Goal: Task Accomplishment & Management: Manage account settings

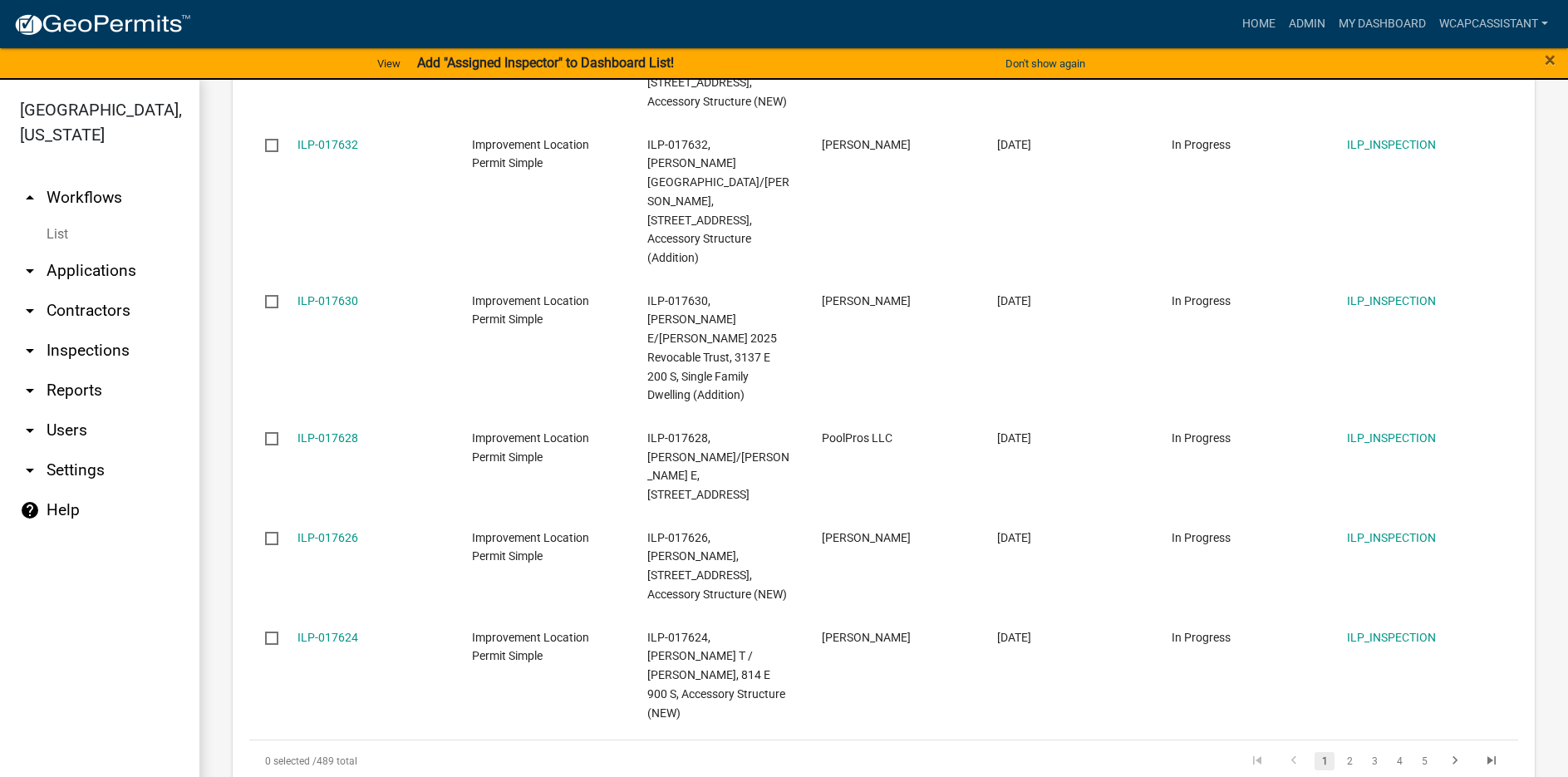
scroll to position [1080, 0]
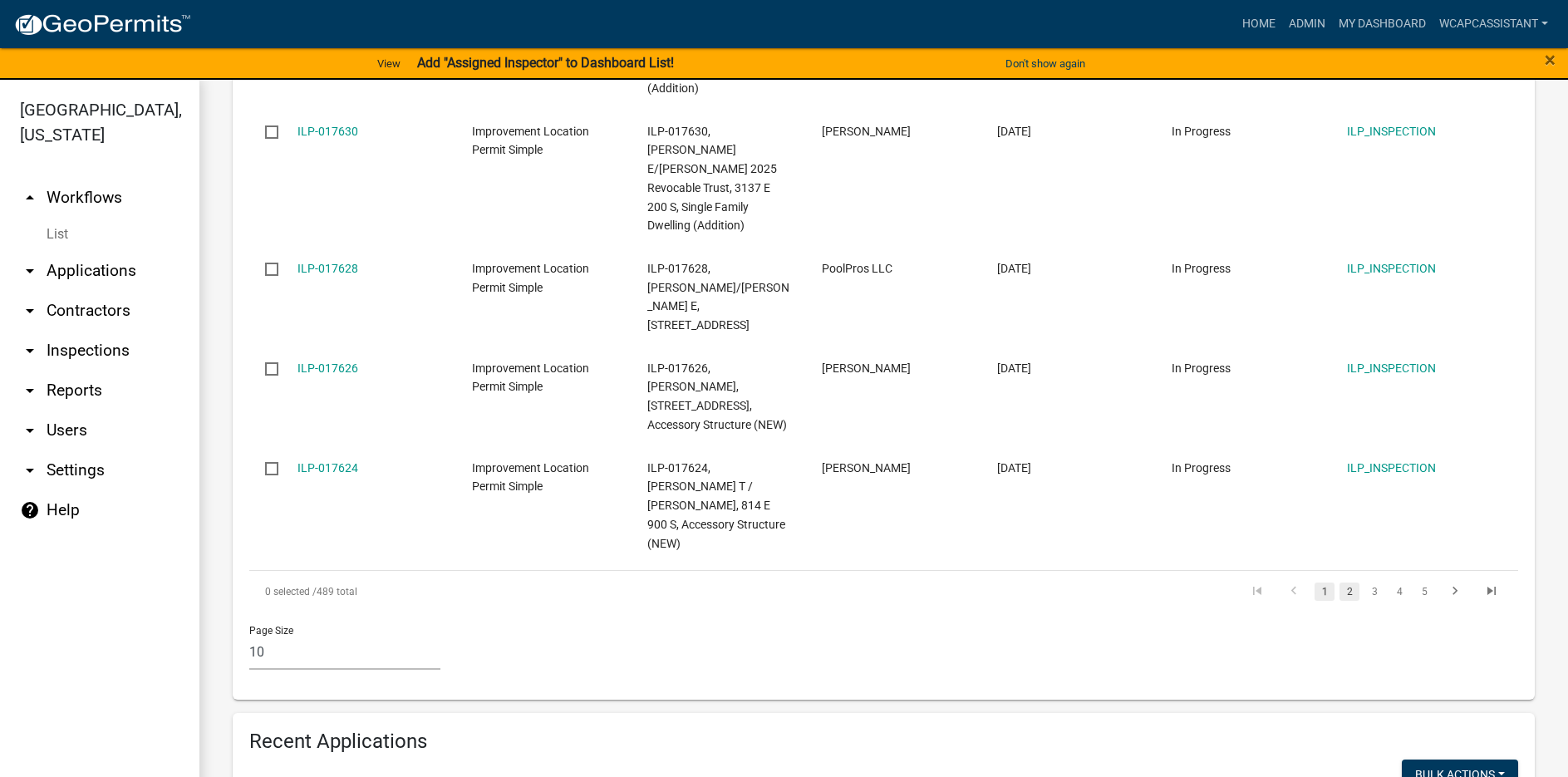
click at [1340, 582] on link "2" at bounding box center [1349, 592] width 20 height 19
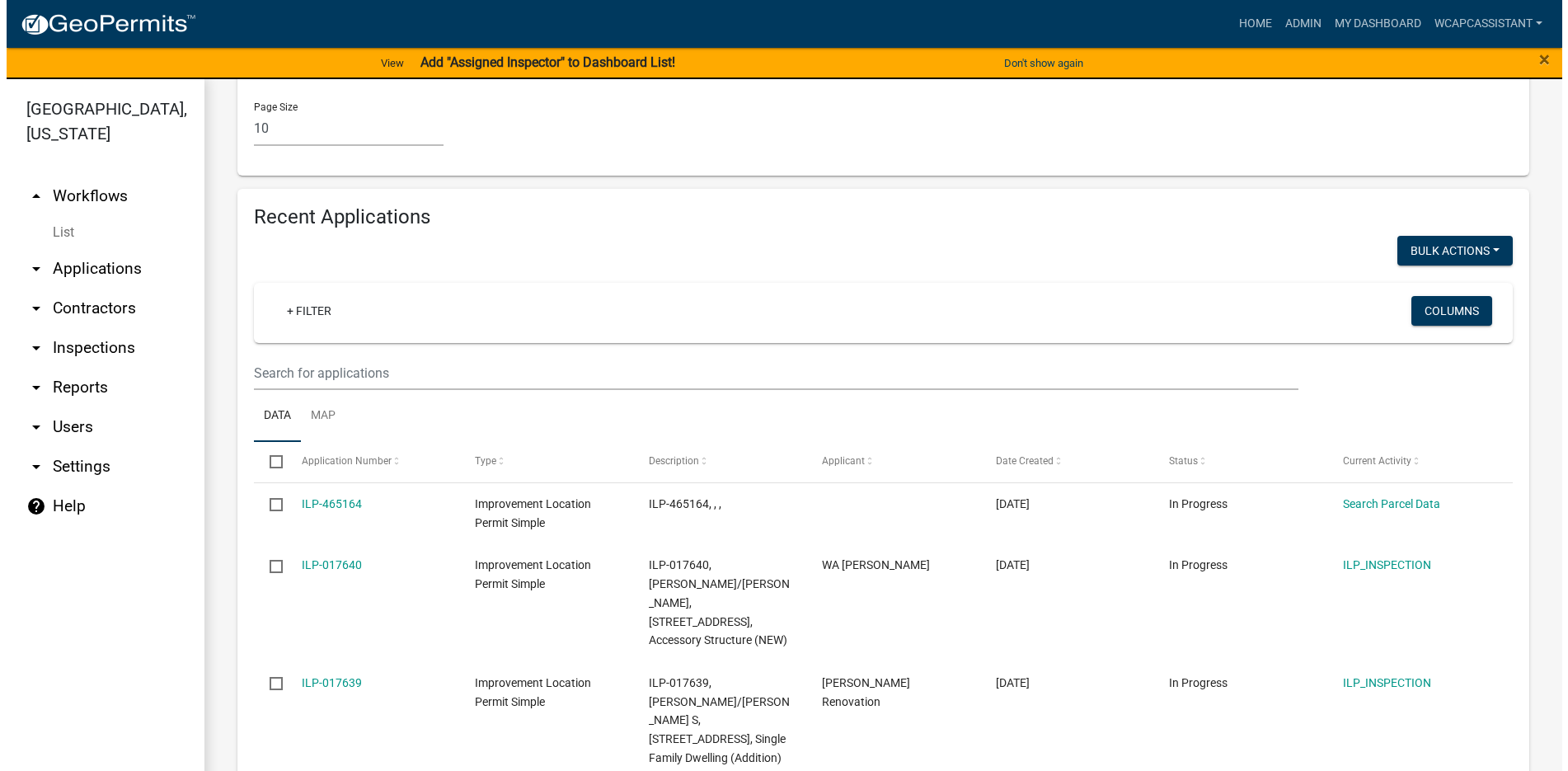
scroll to position [1713, 0]
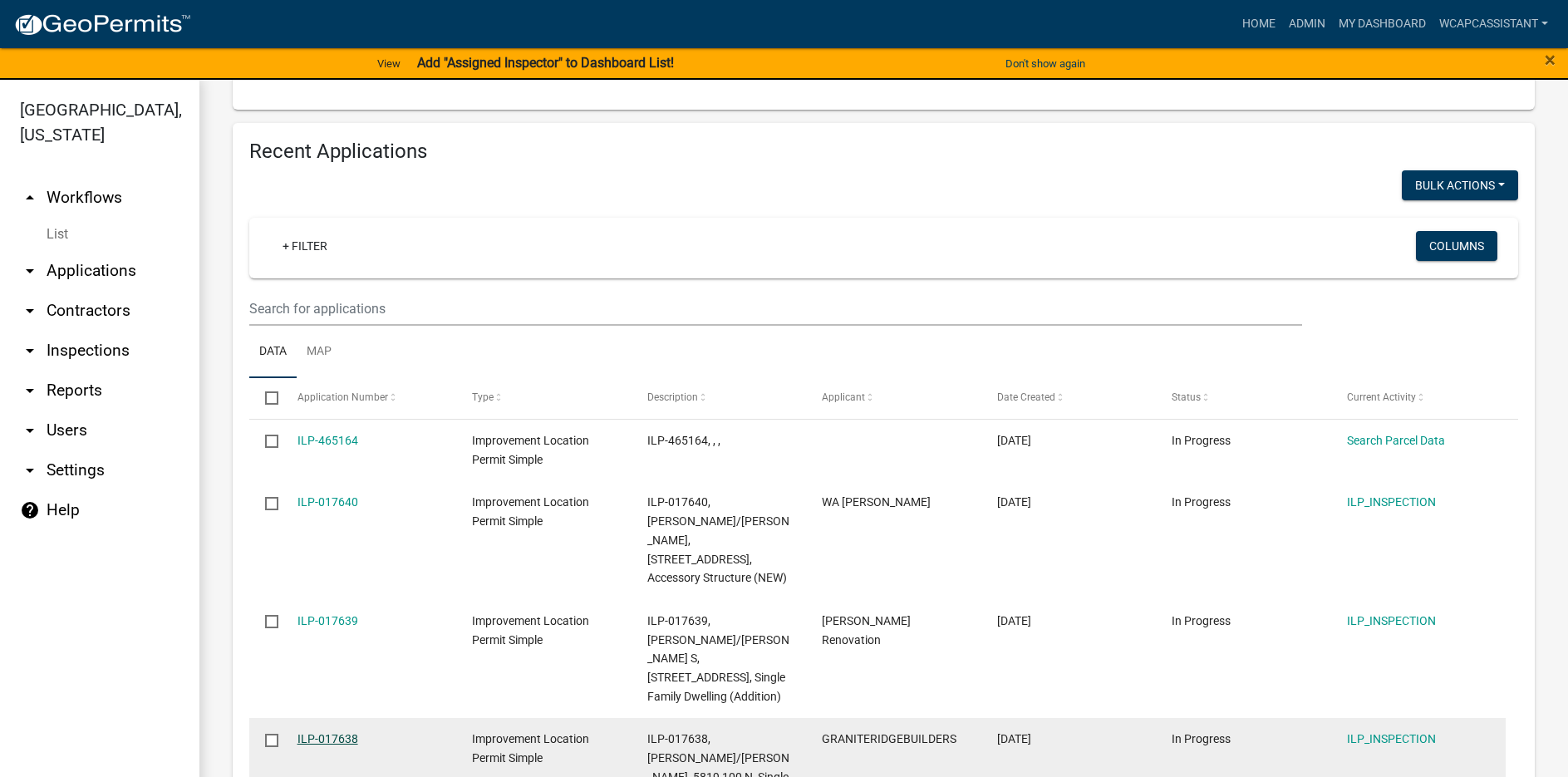
click at [315, 732] on link "ILP-017638" at bounding box center [328, 739] width 61 height 13
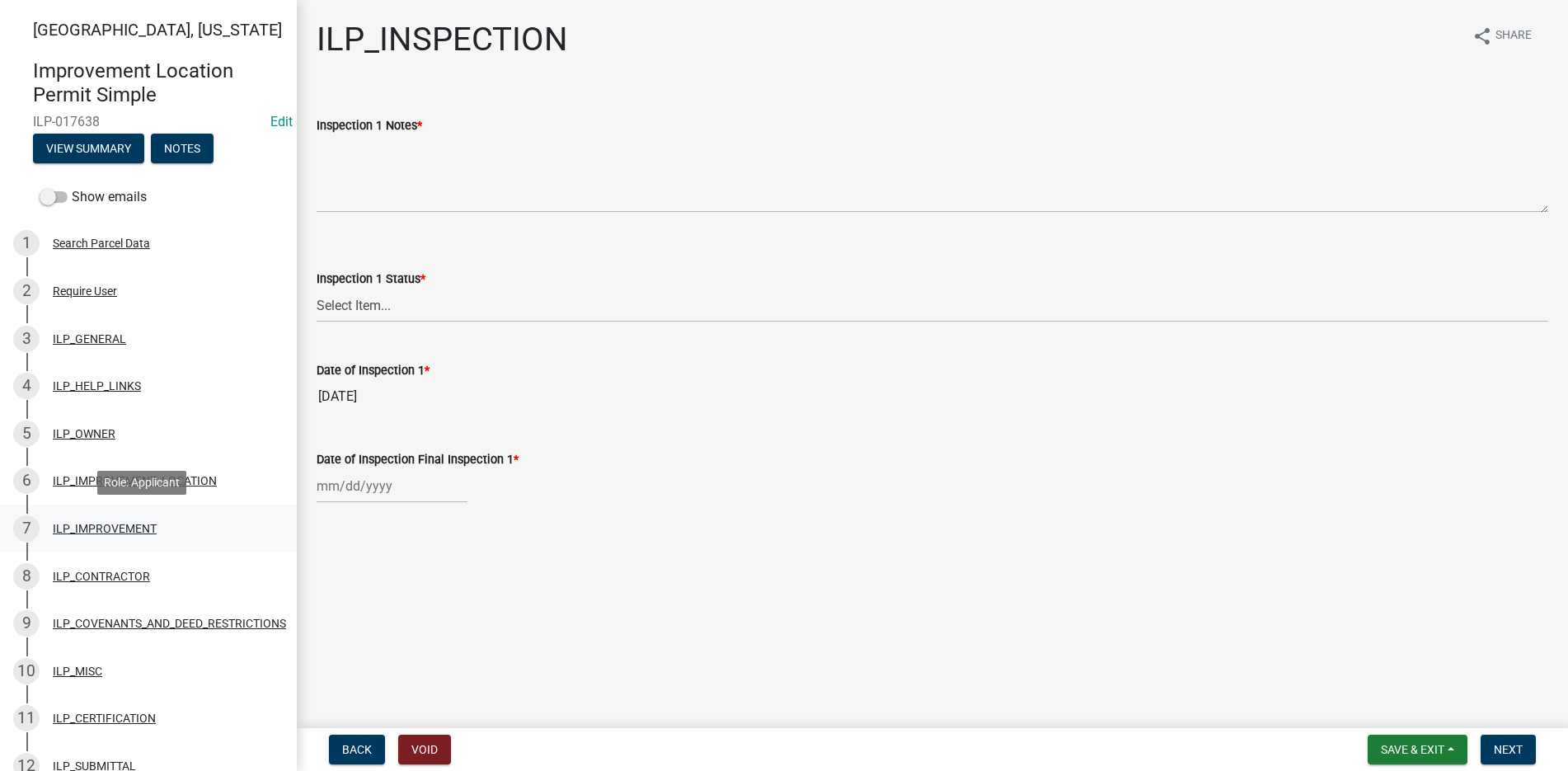
click at [108, 519] on div "7 ILP_IMPROVEMENT" at bounding box center [141, 529] width 257 height 26
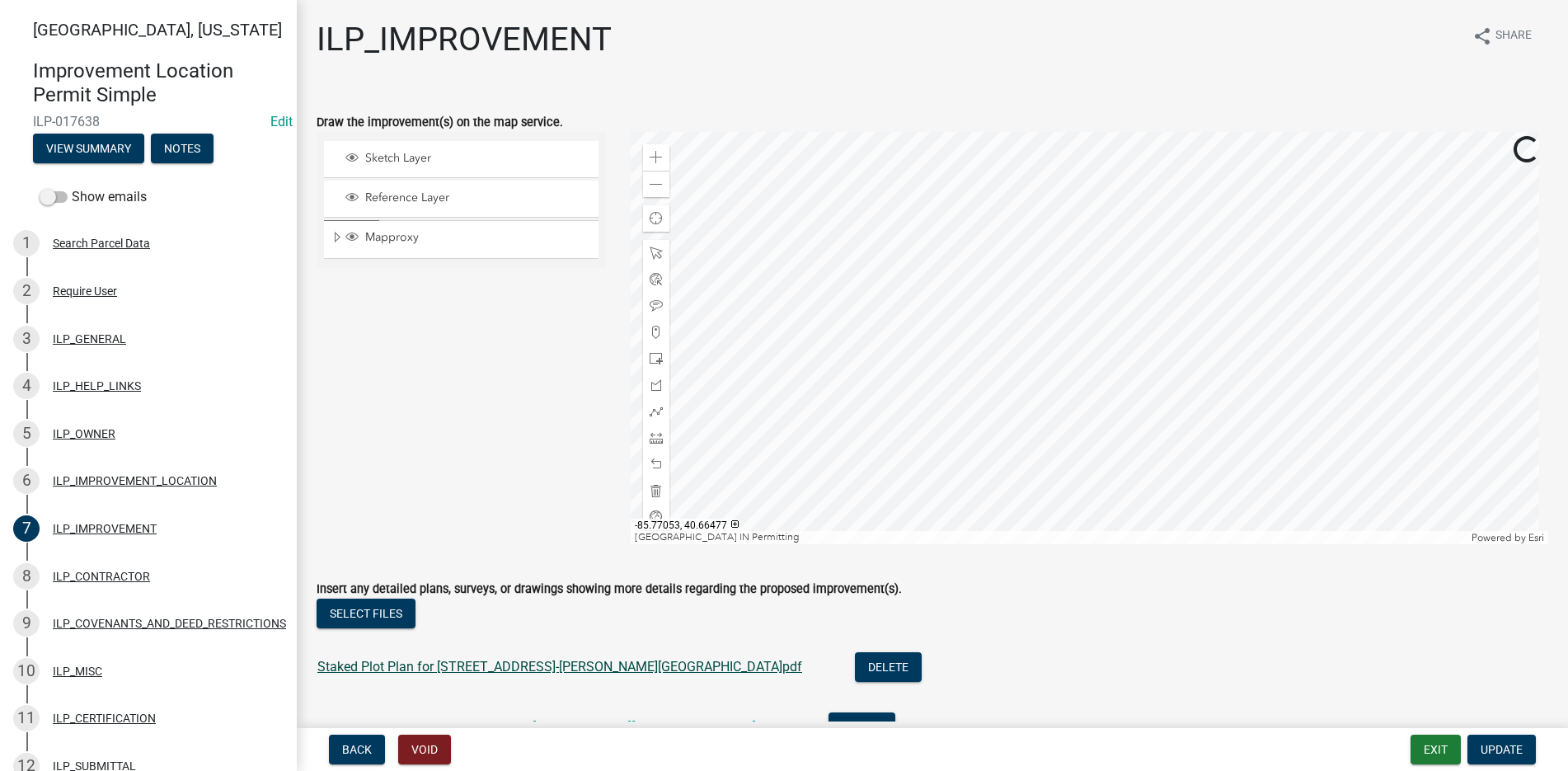
click at [425, 664] on link "Staked Plot Plan for 5819 E 100 N Bluffton-Tackett.pdf" at bounding box center [560, 666] width 485 height 16
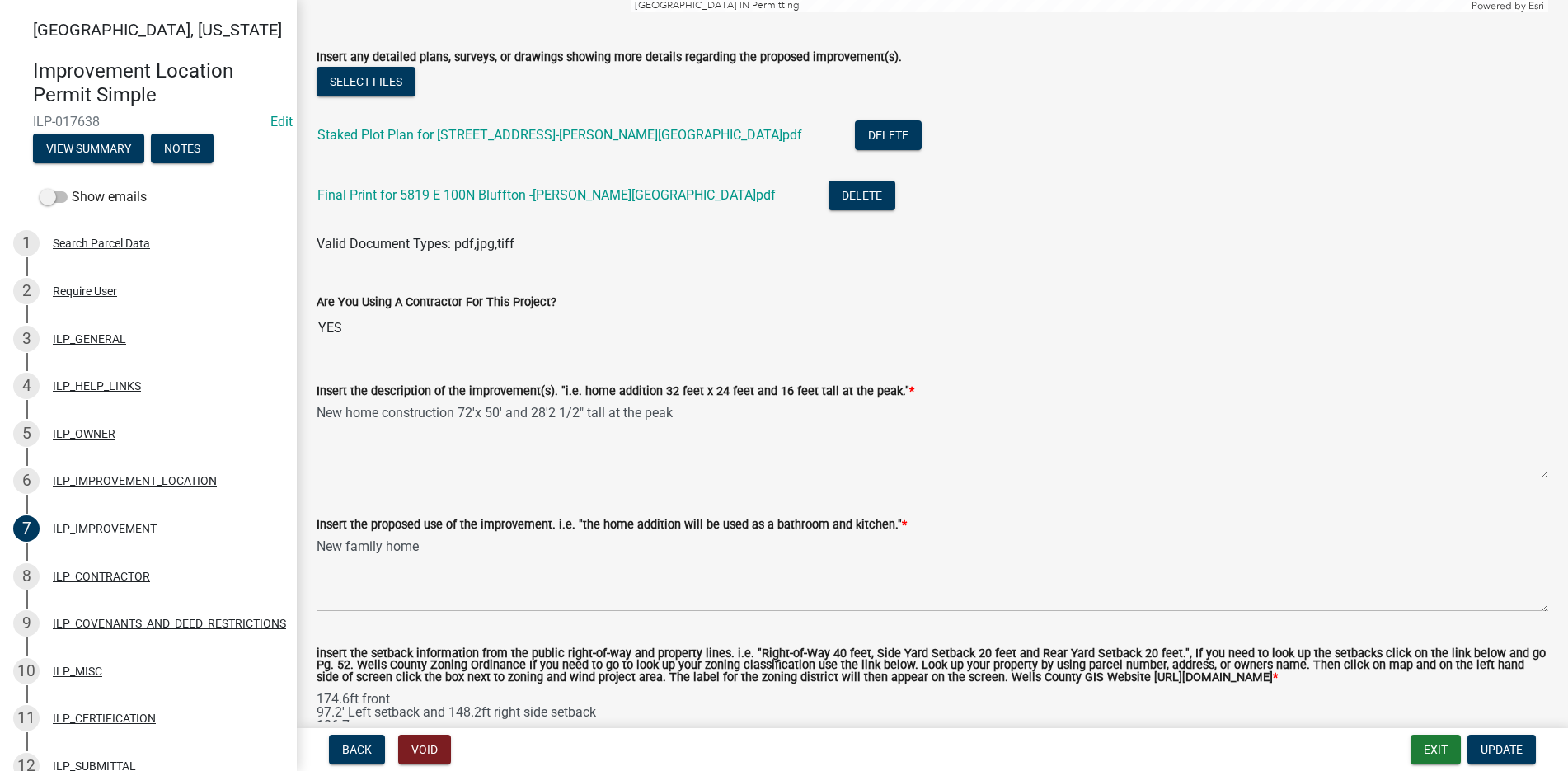
scroll to position [664, 0]
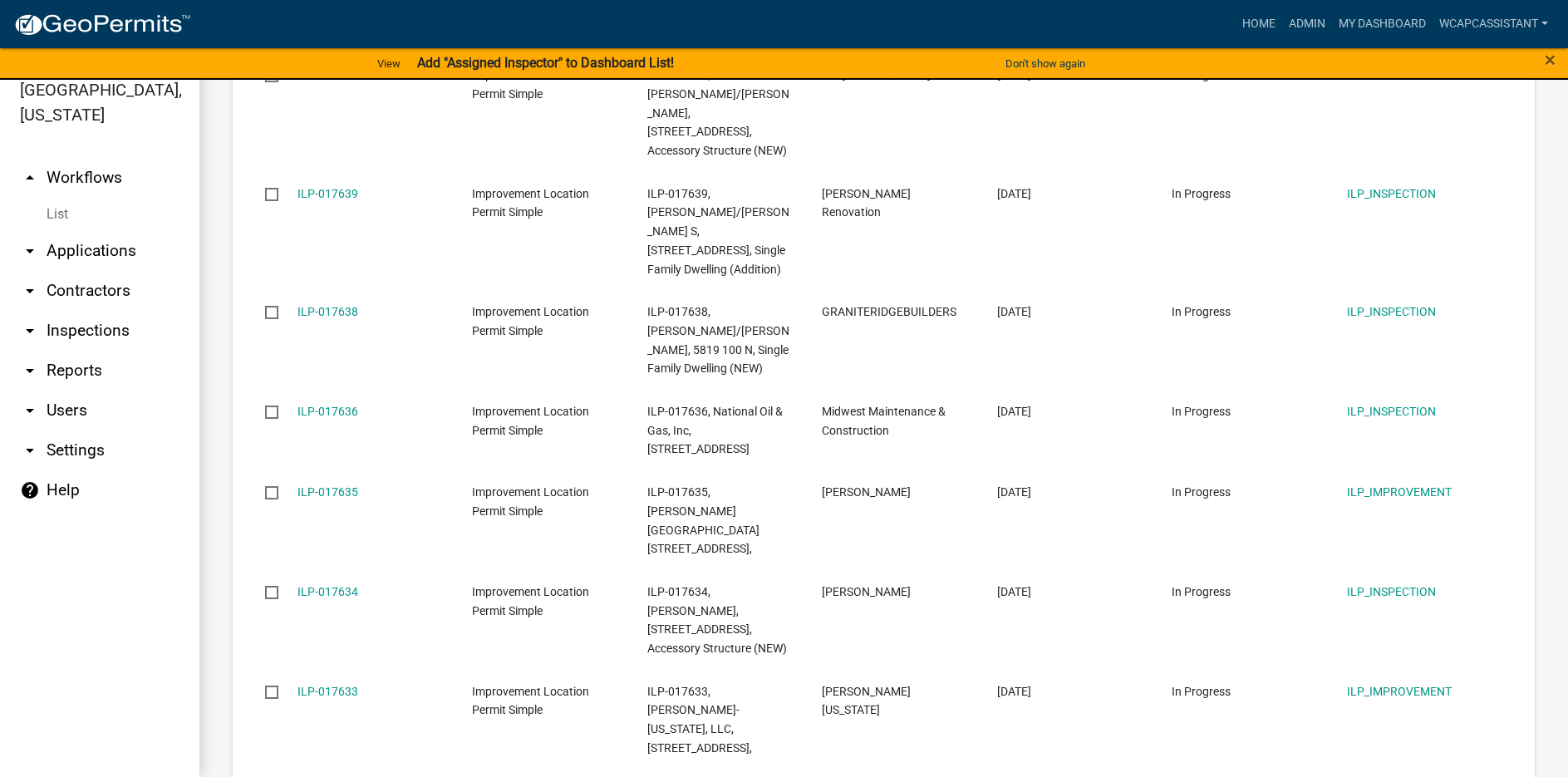
scroll to position [2096, 0]
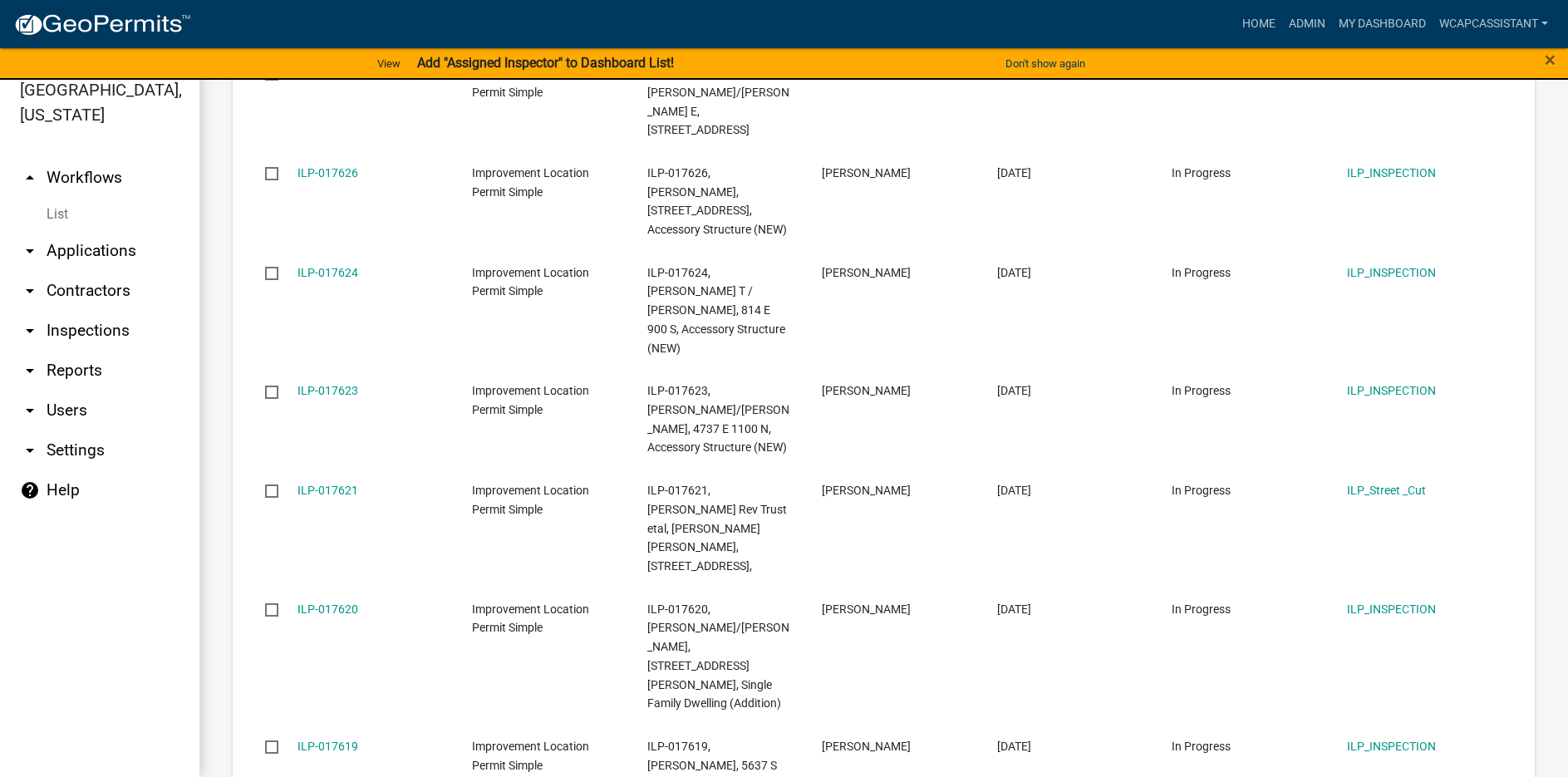
scroll to position [2172, 0]
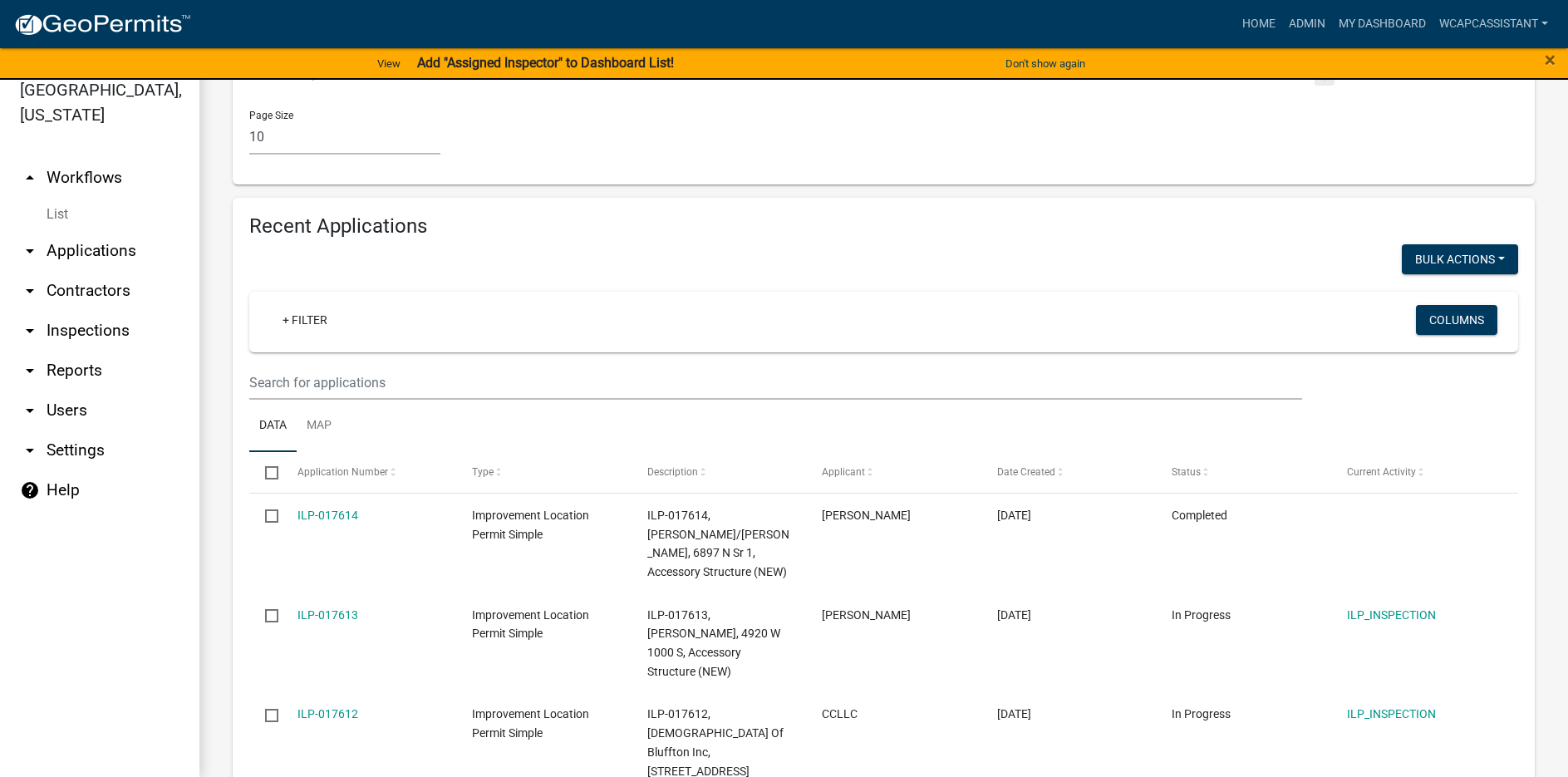
scroll to position [1571, 0]
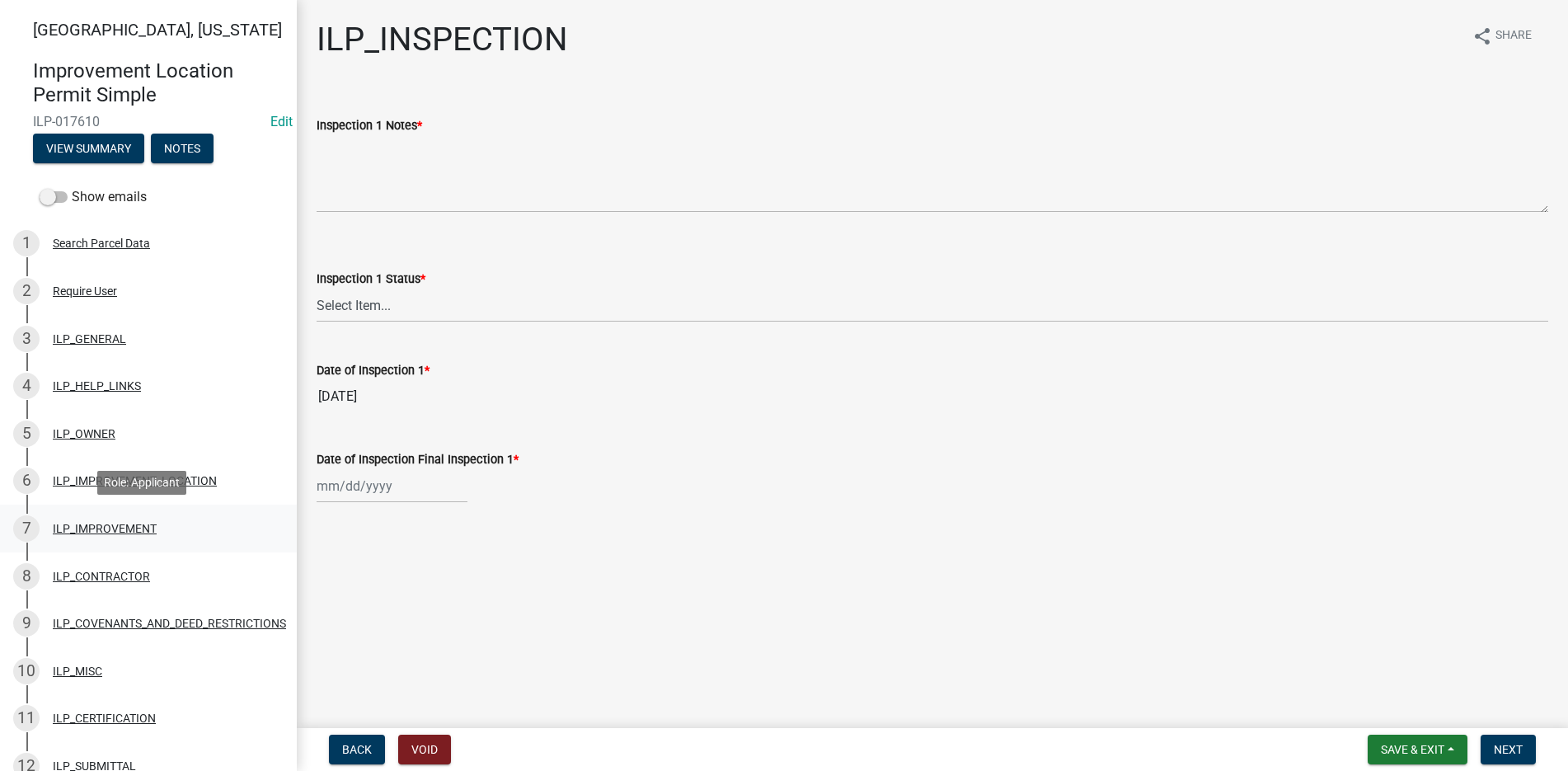
click at [98, 526] on div "ILP_IMPROVEMENT" at bounding box center [105, 529] width 104 height 11
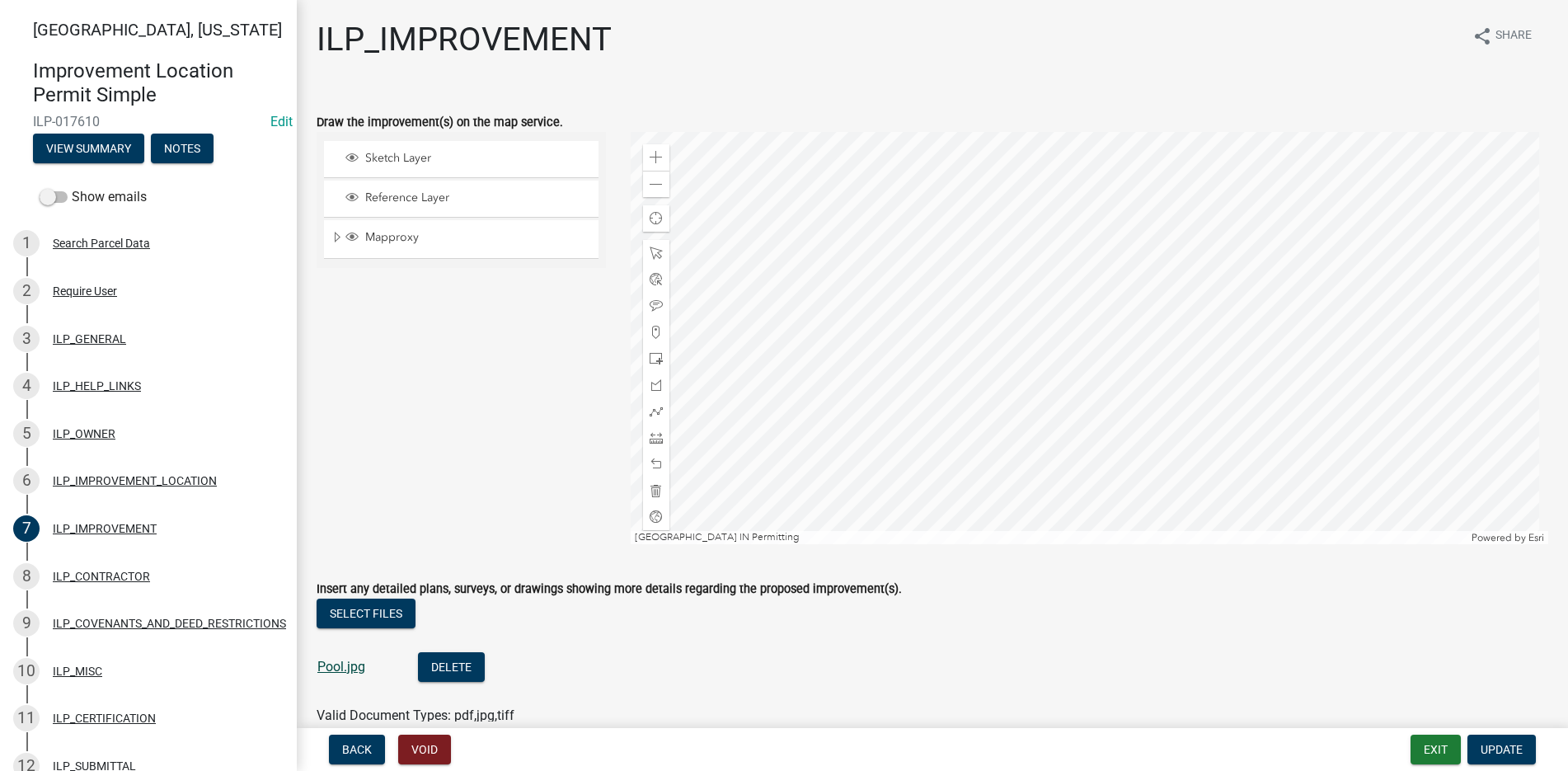
click at [340, 667] on link "Pool.jpg" at bounding box center [341, 666] width 47 height 16
